Goal: Information Seeking & Learning: Learn about a topic

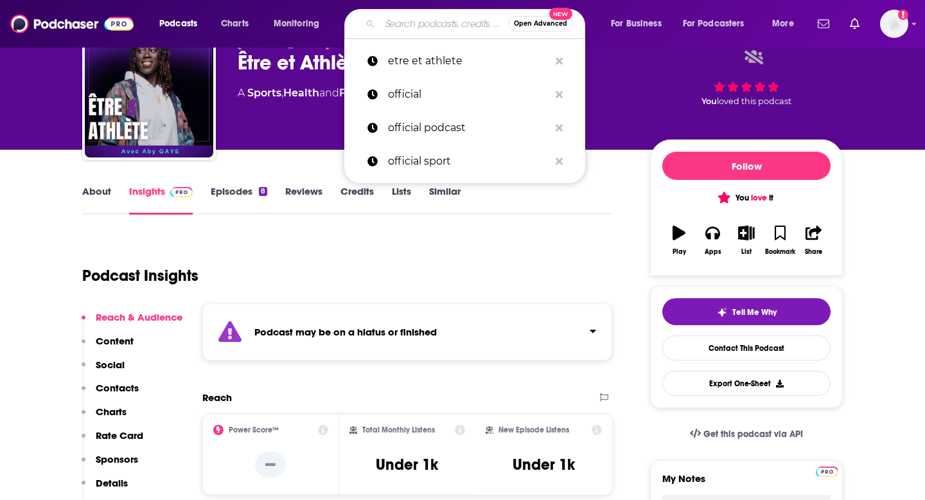
scroll to position [60, 0]
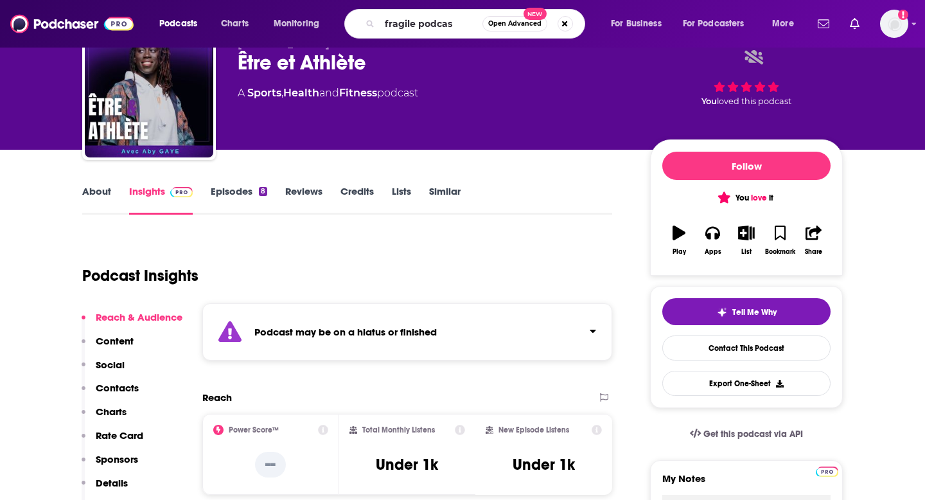
type input "fragile podcast"
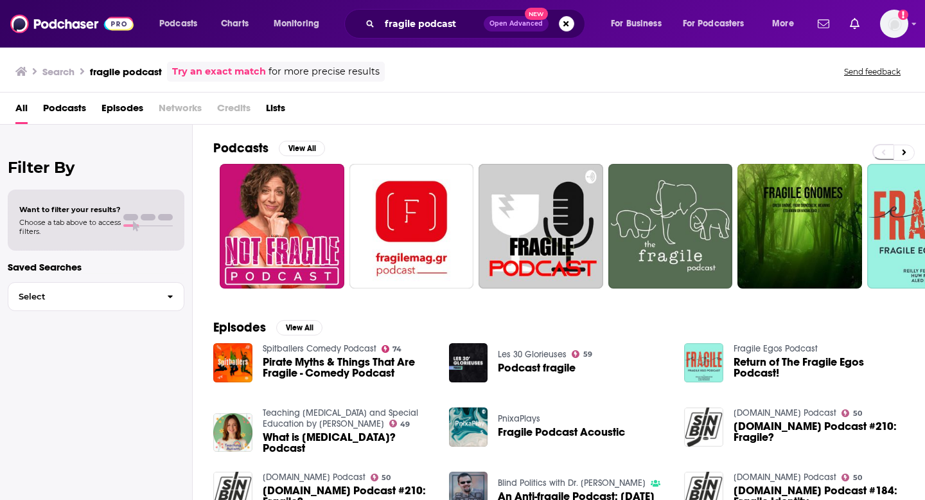
click at [78, 110] on span "Podcasts" at bounding box center [64, 111] width 43 height 26
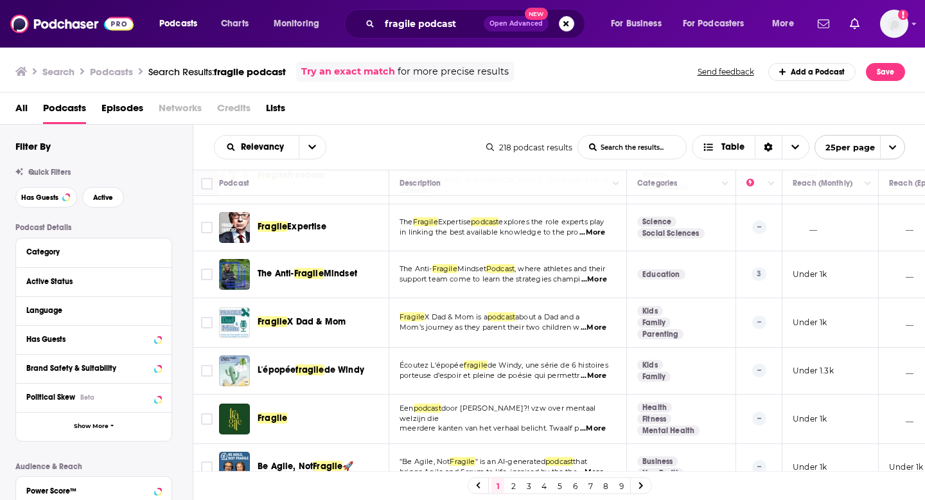
scroll to position [813, 0]
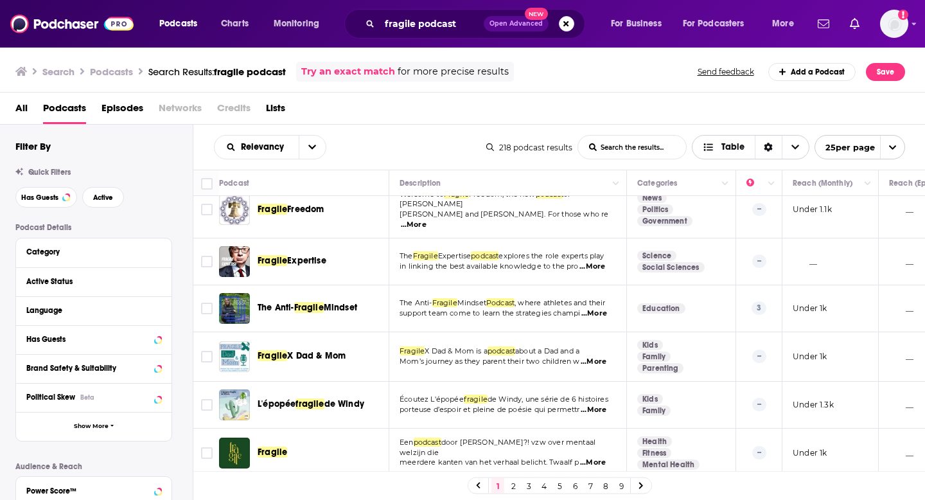
click at [789, 150] on span "Choose View" at bounding box center [795, 147] width 27 height 23
click at [713, 151] on span "Choose View" at bounding box center [711, 147] width 17 height 9
click at [648, 143] on podcast-list-search-input "List Search Input" at bounding box center [632, 147] width 108 height 23
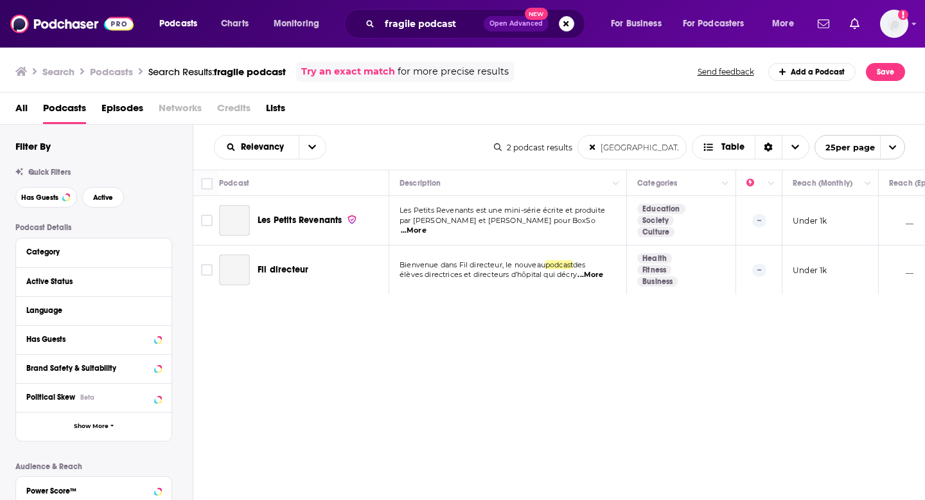
scroll to position [0, 0]
type podcast-list-search-input "[GEOGRAPHIC_DATA]"
click at [84, 21] on img at bounding box center [71, 24] width 123 height 24
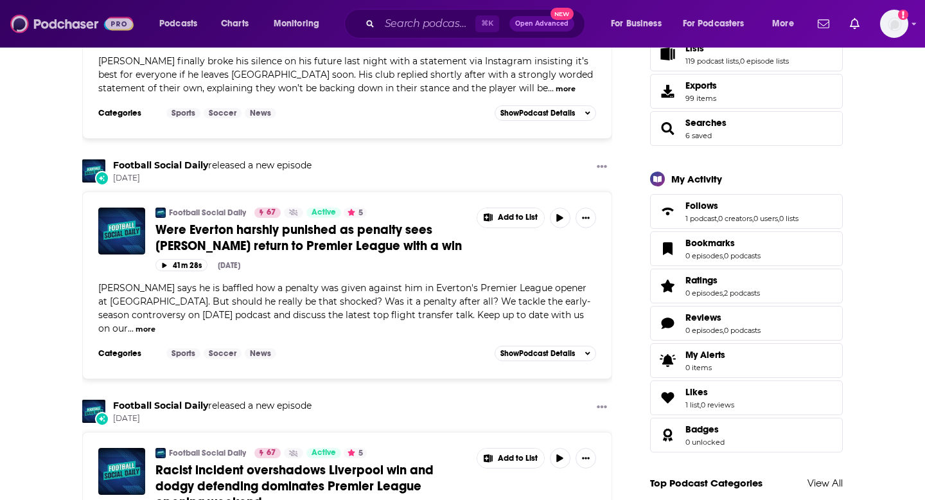
scroll to position [273, 0]
